Goal: Navigation & Orientation: Find specific page/section

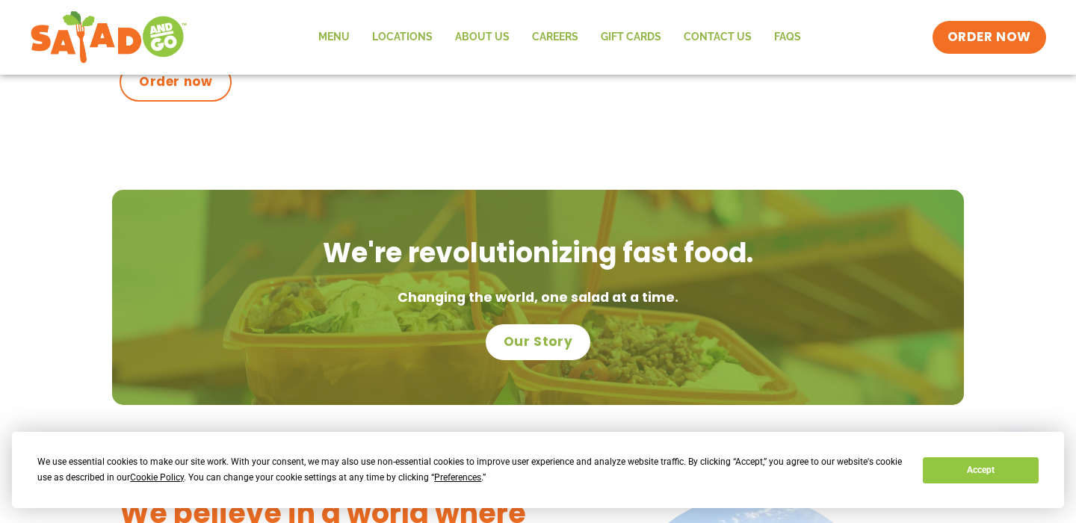
scroll to position [902, 0]
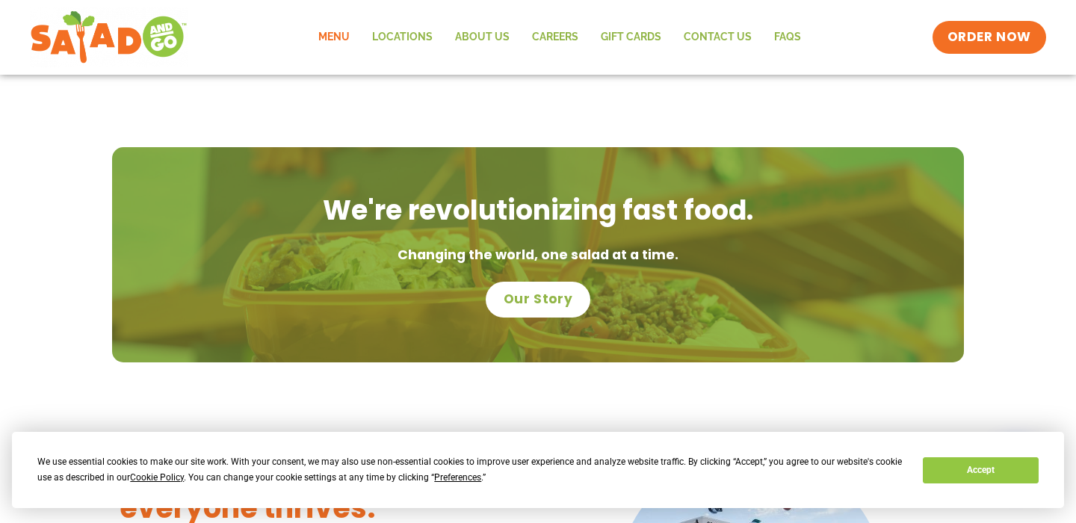
click at [326, 41] on link "Menu" at bounding box center [334, 37] width 54 height 34
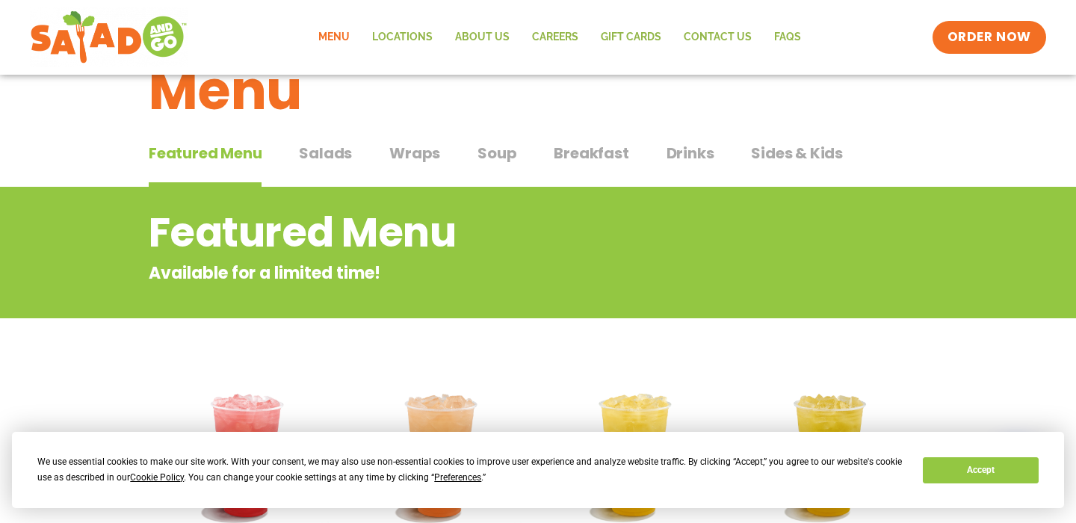
scroll to position [78, 0]
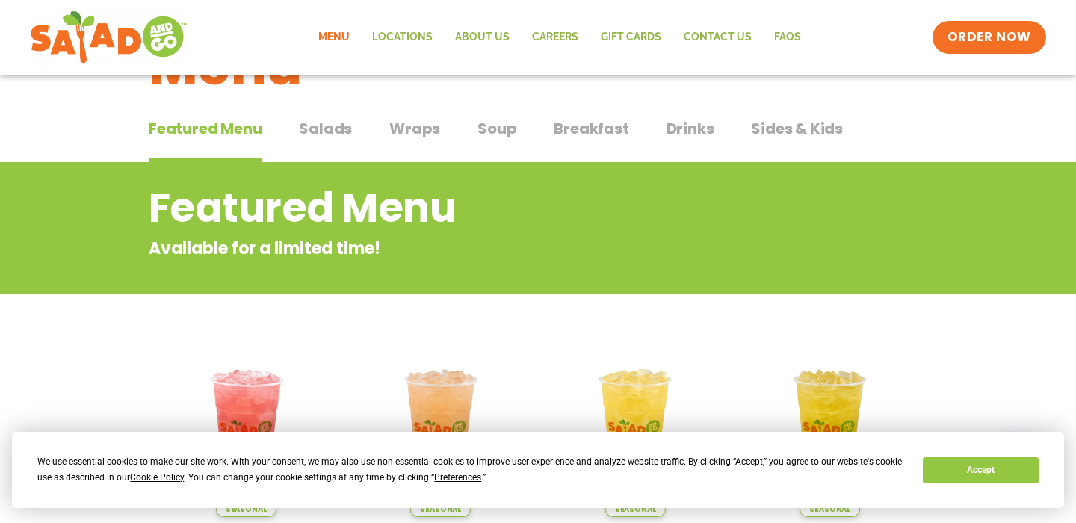
click at [317, 123] on span "Salads" at bounding box center [325, 128] width 53 height 22
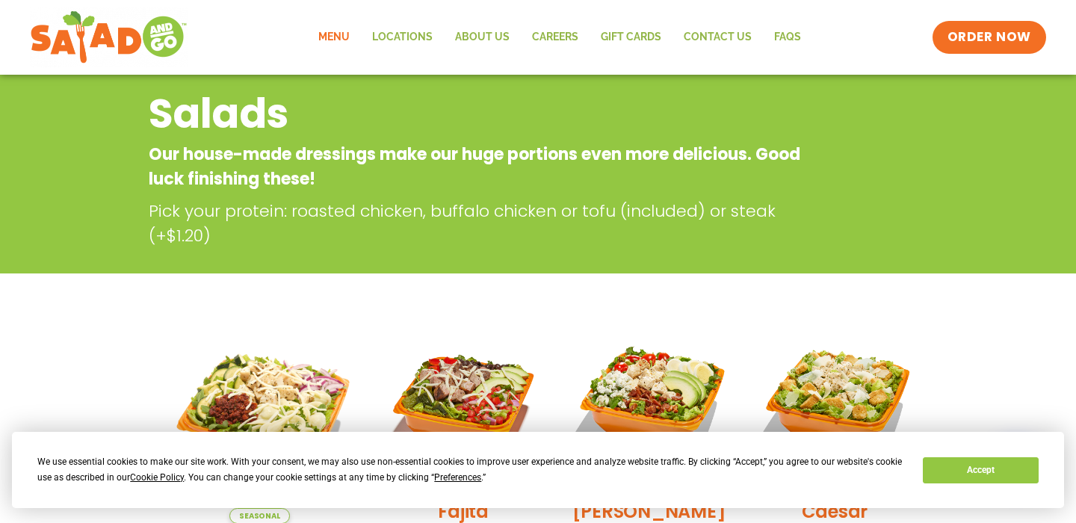
scroll to position [193, 0]
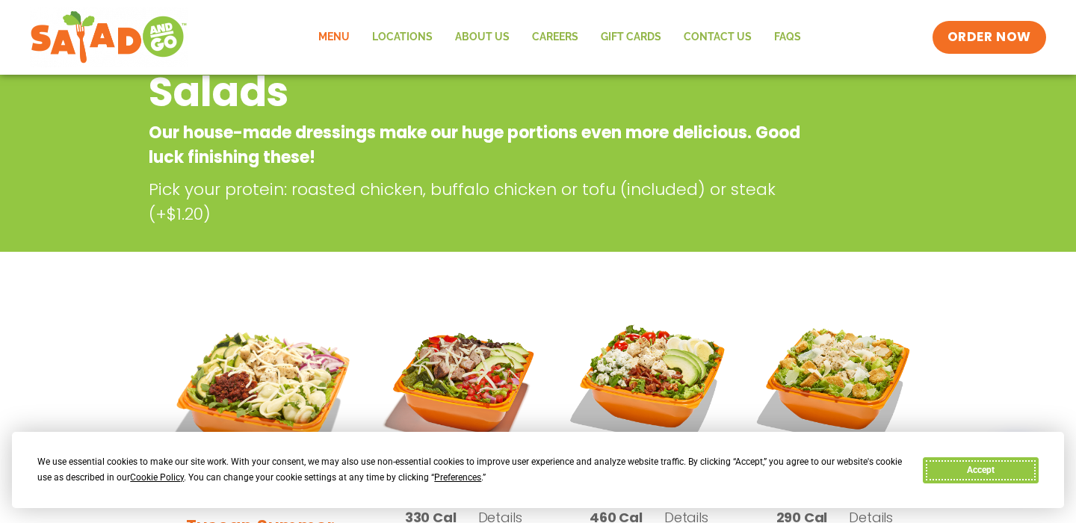
click at [973, 472] on button "Accept" at bounding box center [980, 470] width 115 height 26
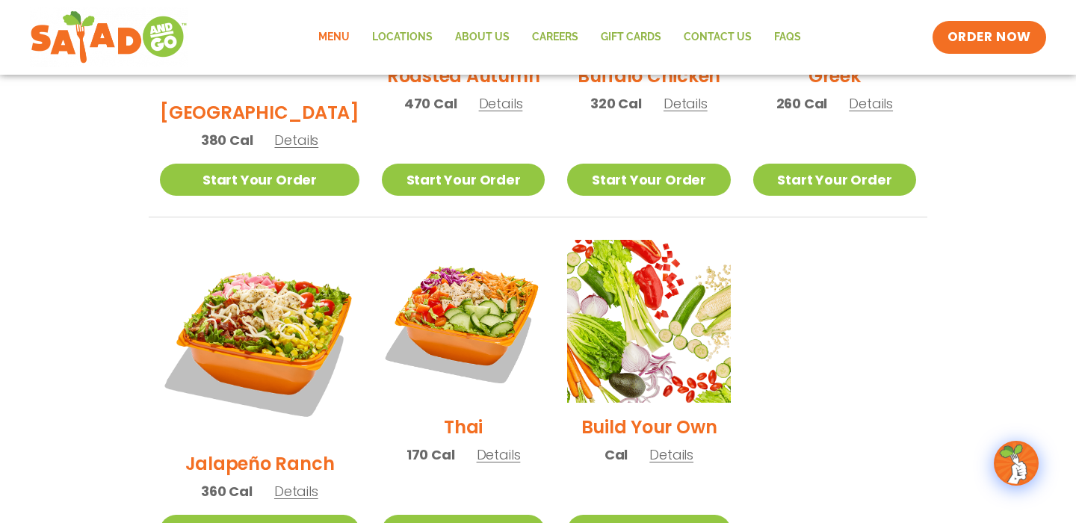
scroll to position [985, 0]
